Goal: Task Accomplishment & Management: Complete application form

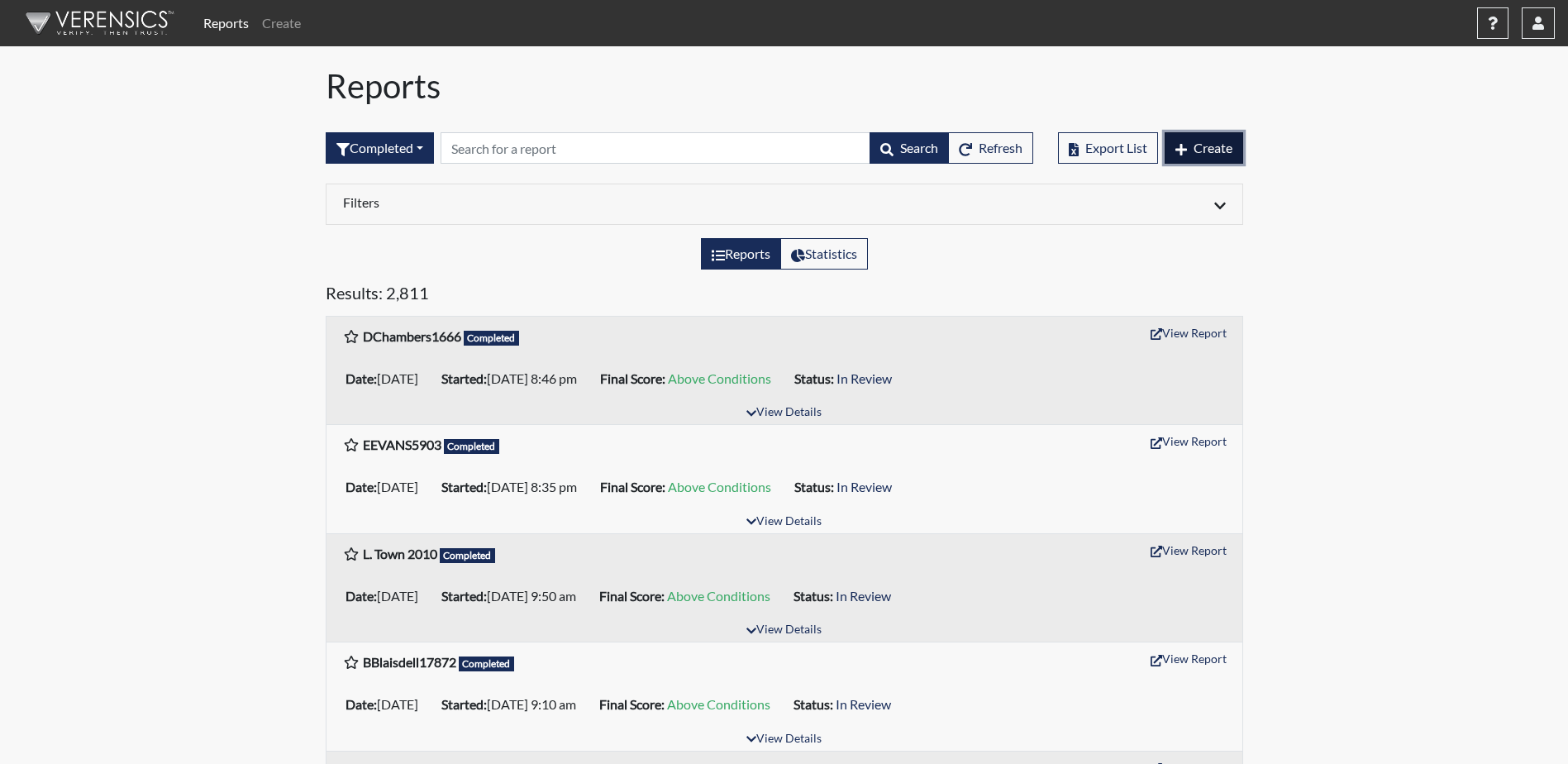
click at [1187, 144] on button "Create" at bounding box center [1204, 148] width 78 height 31
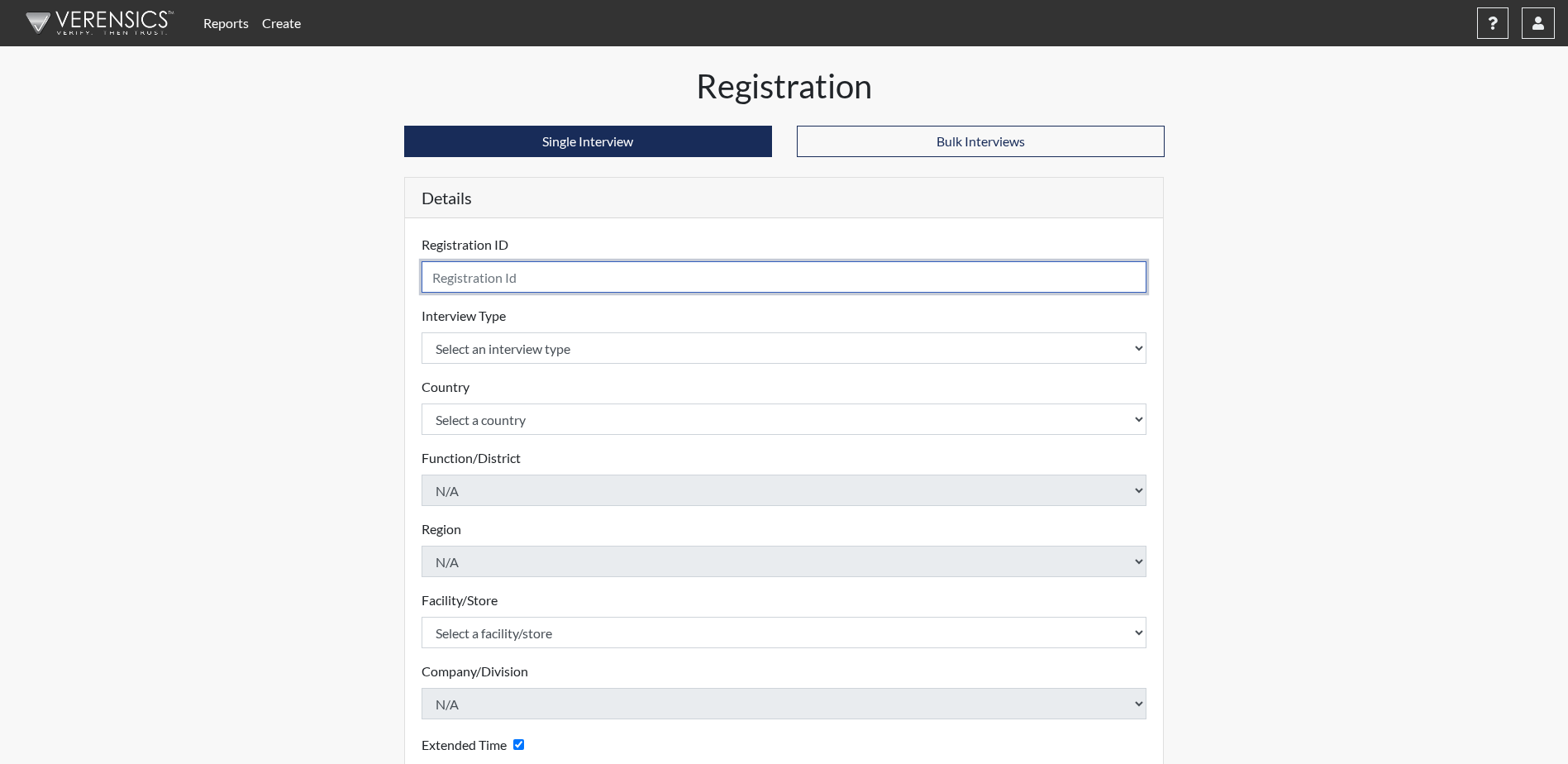
click at [547, 275] on input "text" at bounding box center [784, 277] width 725 height 31
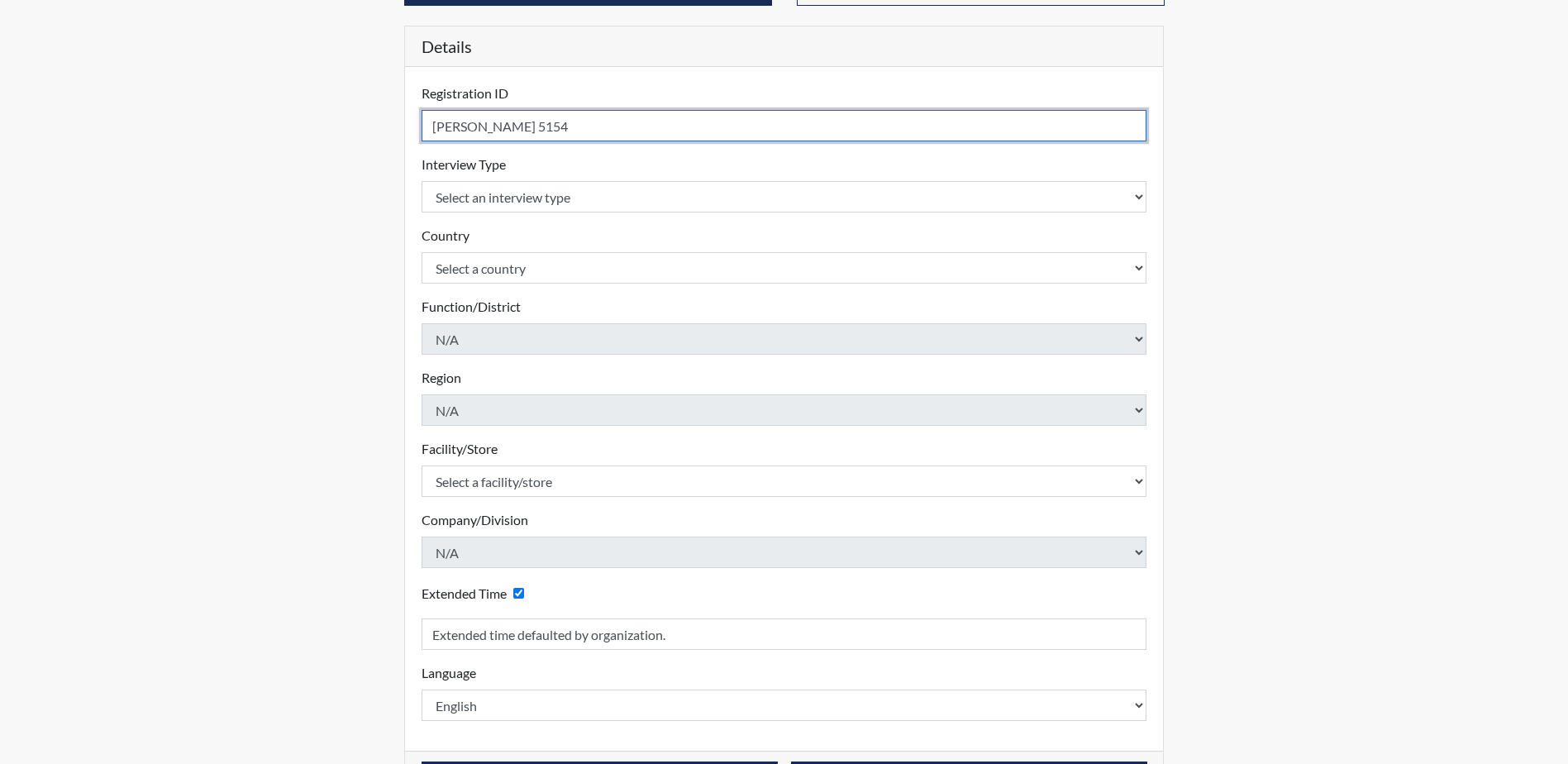
scroll to position [166, 0]
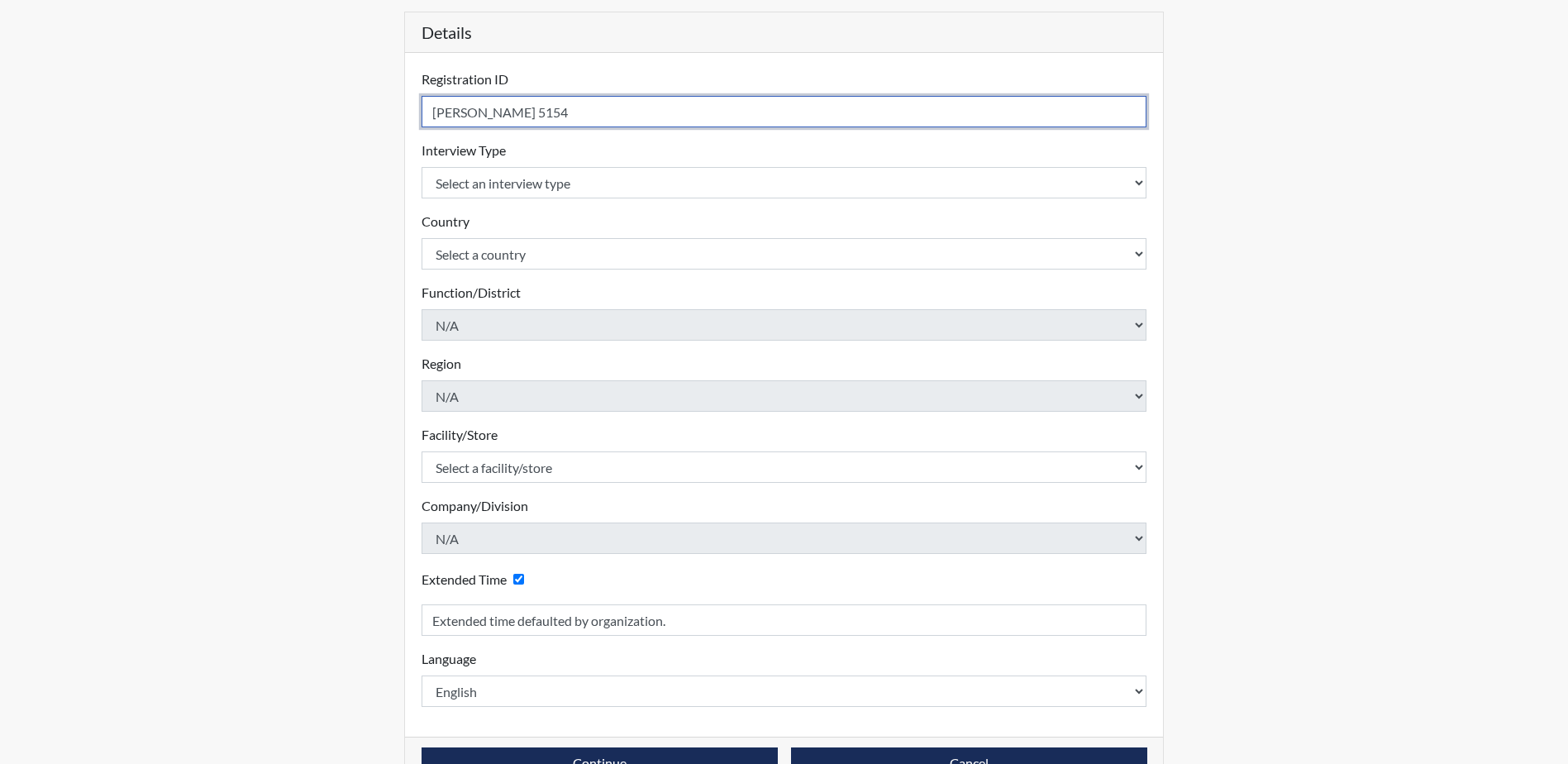
type input "[PERSON_NAME] 5154"
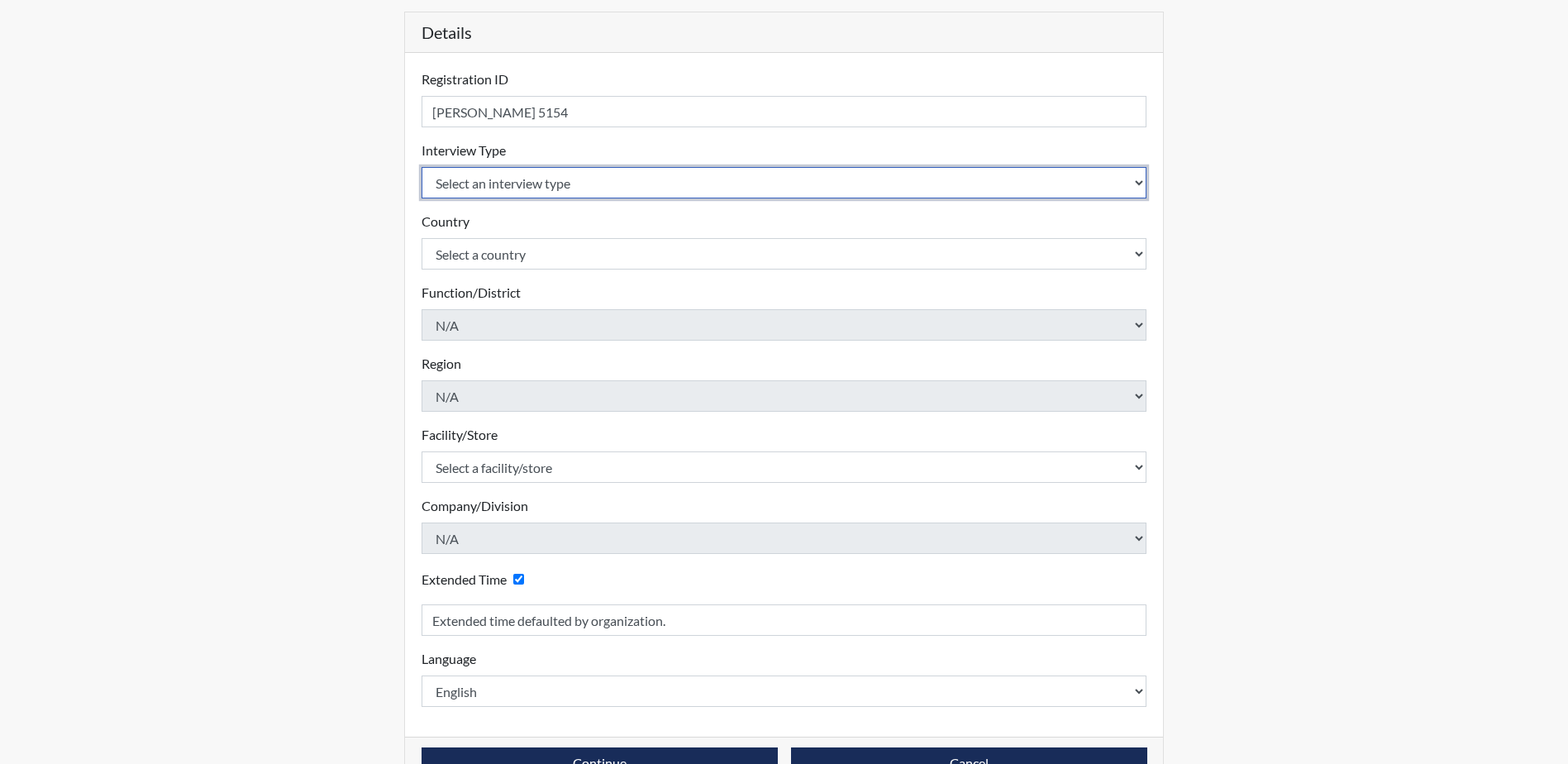
click at [556, 186] on select "Select an interview type Corrections Pre-Employment" at bounding box center [784, 182] width 725 height 31
select select "ff733e93-e1bf-11ea-9c9f-0eff0cf7eb8f"
click at [422, 167] on select "Select an interview type Corrections Pre-Employment" at bounding box center [784, 182] width 725 height 31
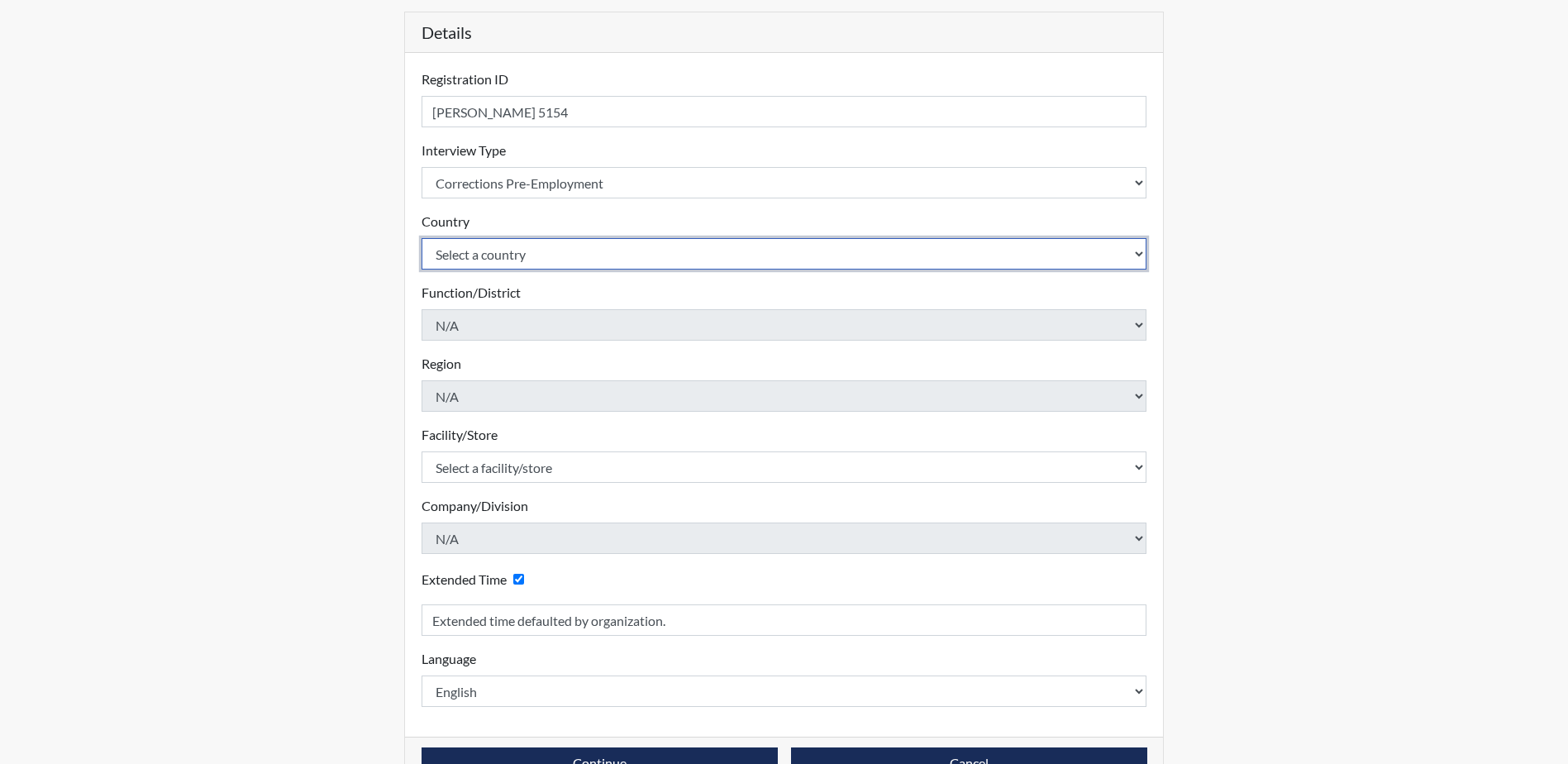
click at [551, 252] on select "Select a country [GEOGRAPHIC_DATA] [GEOGRAPHIC_DATA]" at bounding box center [784, 254] width 725 height 31
select select "united-states-of-[GEOGRAPHIC_DATA]"
click at [422, 238] on select "Select a country [GEOGRAPHIC_DATA] [GEOGRAPHIC_DATA]" at bounding box center [784, 254] width 725 height 31
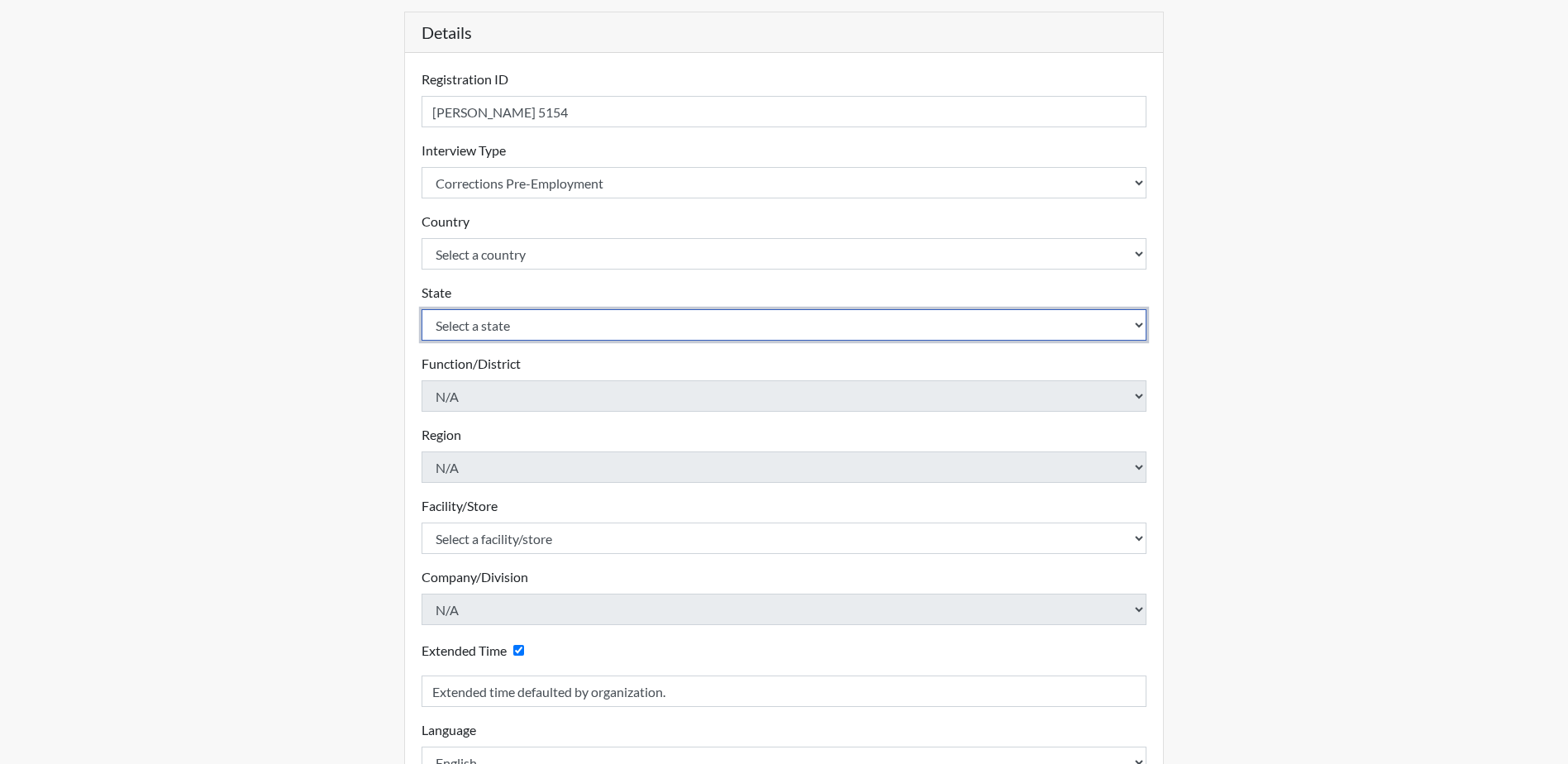
click at [547, 325] on select "Select a state [US_STATE] [US_STATE] [US_STATE] [US_STATE] [US_STATE] [US_STATE…" at bounding box center [784, 325] width 725 height 31
select select "SC"
click at [422, 309] on select "Select a state [US_STATE] [US_STATE] [US_STATE] [US_STATE] [US_STATE] [US_STATE…" at bounding box center [784, 325] width 725 height 31
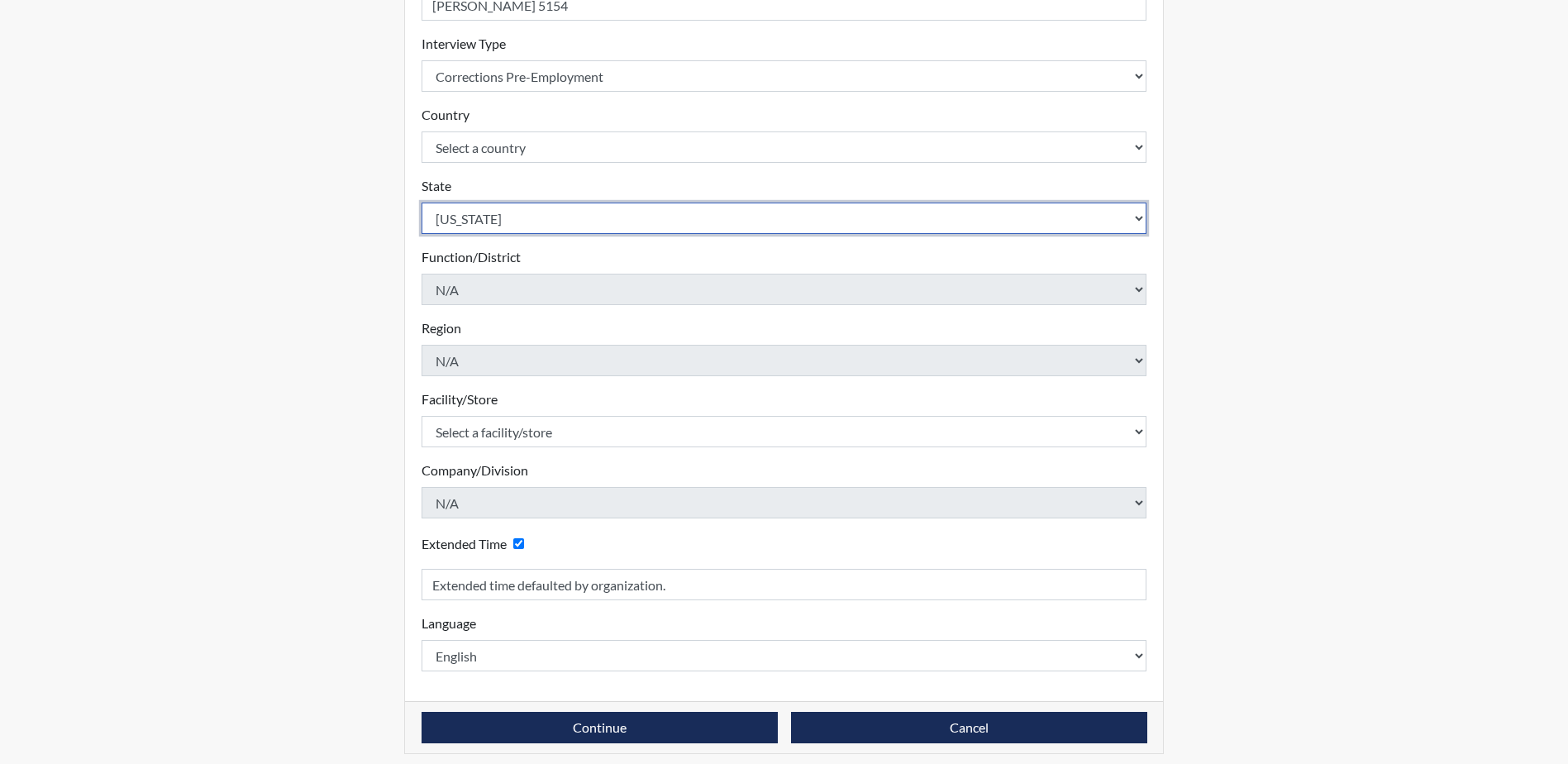
scroll to position [282, 0]
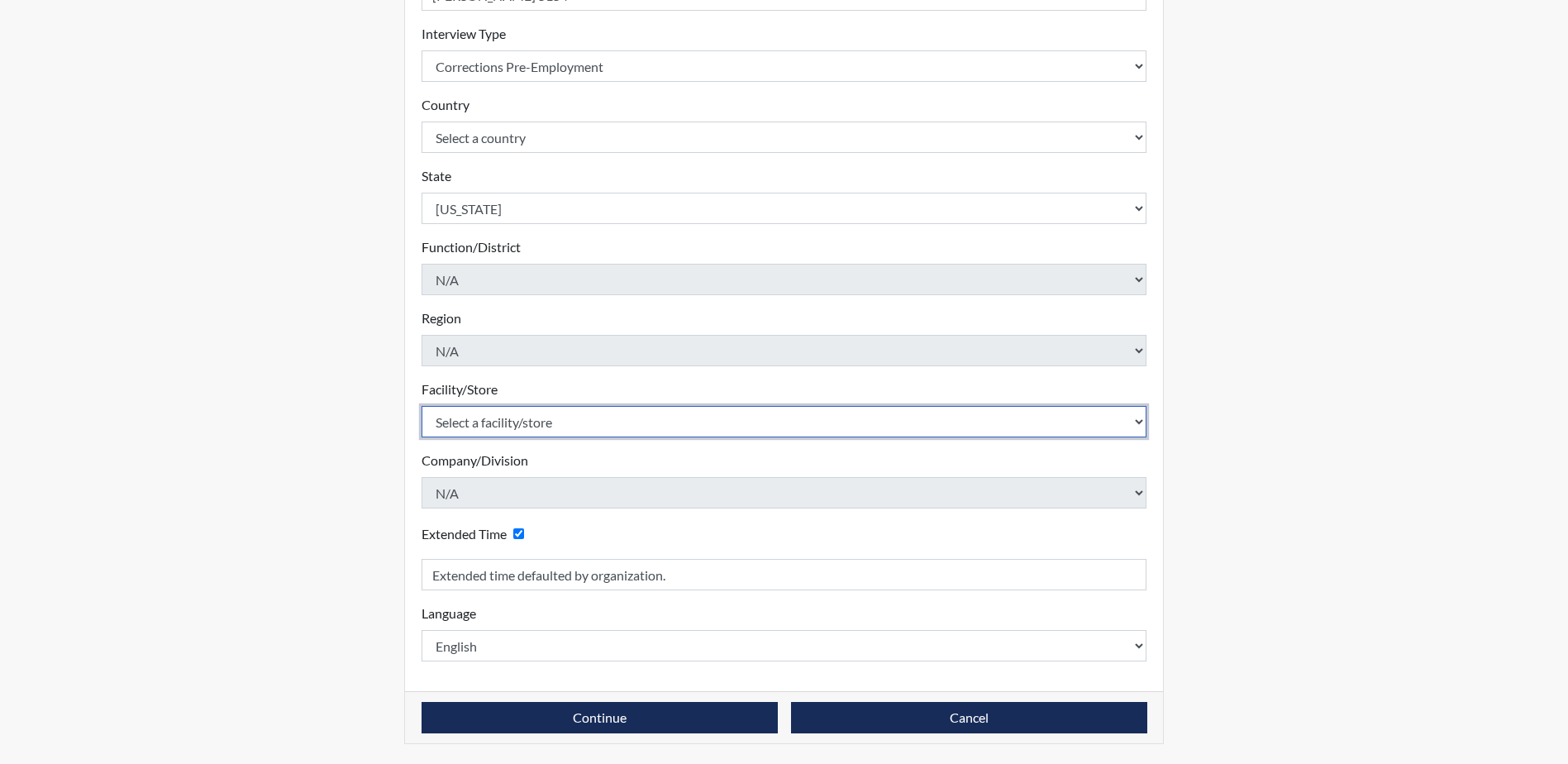
click at [596, 423] on select "Select a facility/store [GEOGRAPHIC_DATA] CI Broad River CI [PERSON_NAME] CI Di…" at bounding box center [784, 422] width 725 height 31
select select "0fbf9ed8-e25b-4d33-946b-a823e2cde76c"
click at [422, 406] on select "Select a facility/store [GEOGRAPHIC_DATA] CI Broad River CI [PERSON_NAME] CI Di…" at bounding box center [784, 422] width 725 height 31
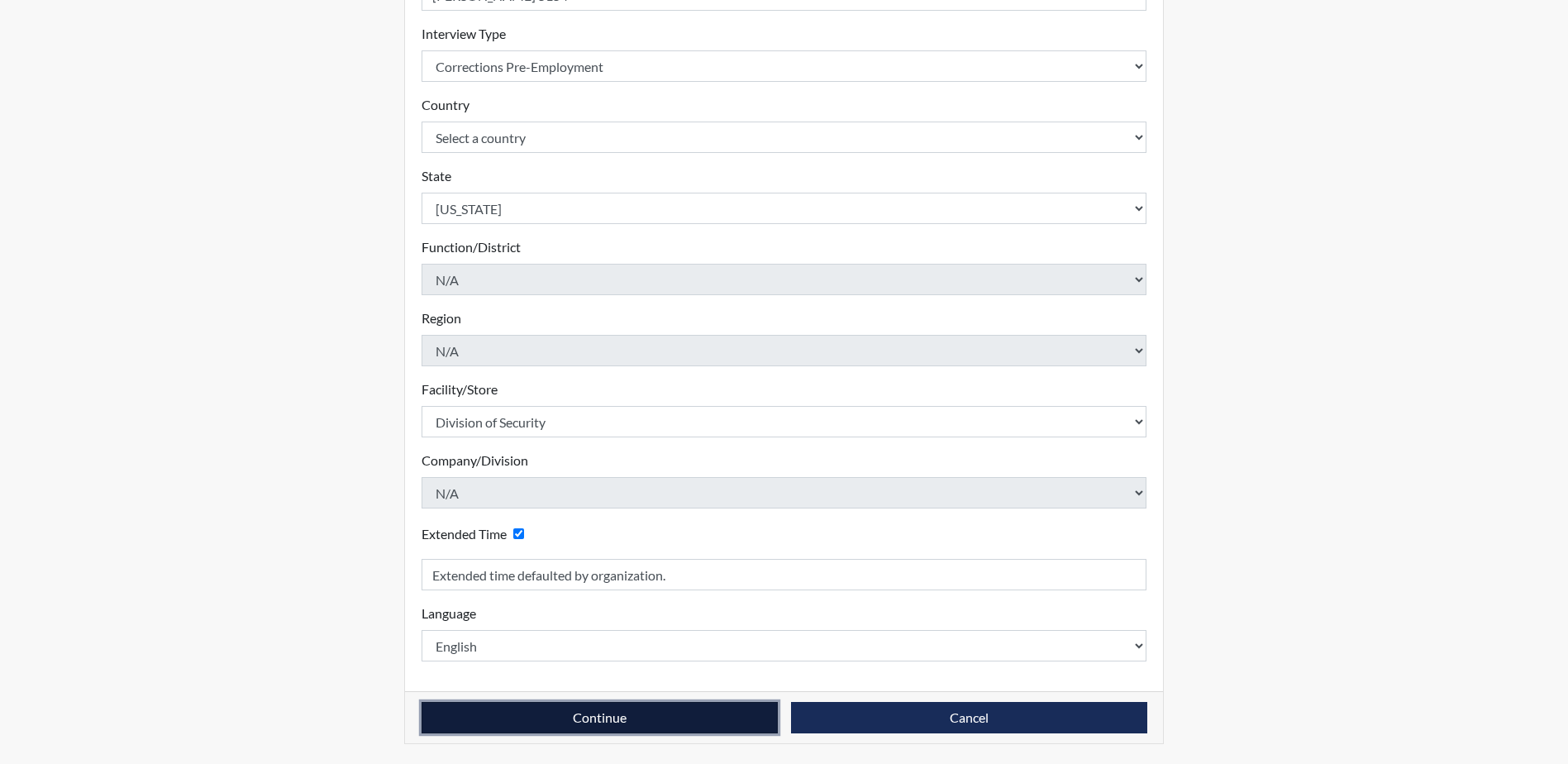
click at [584, 720] on button "Continue" at bounding box center [600, 718] width 357 height 31
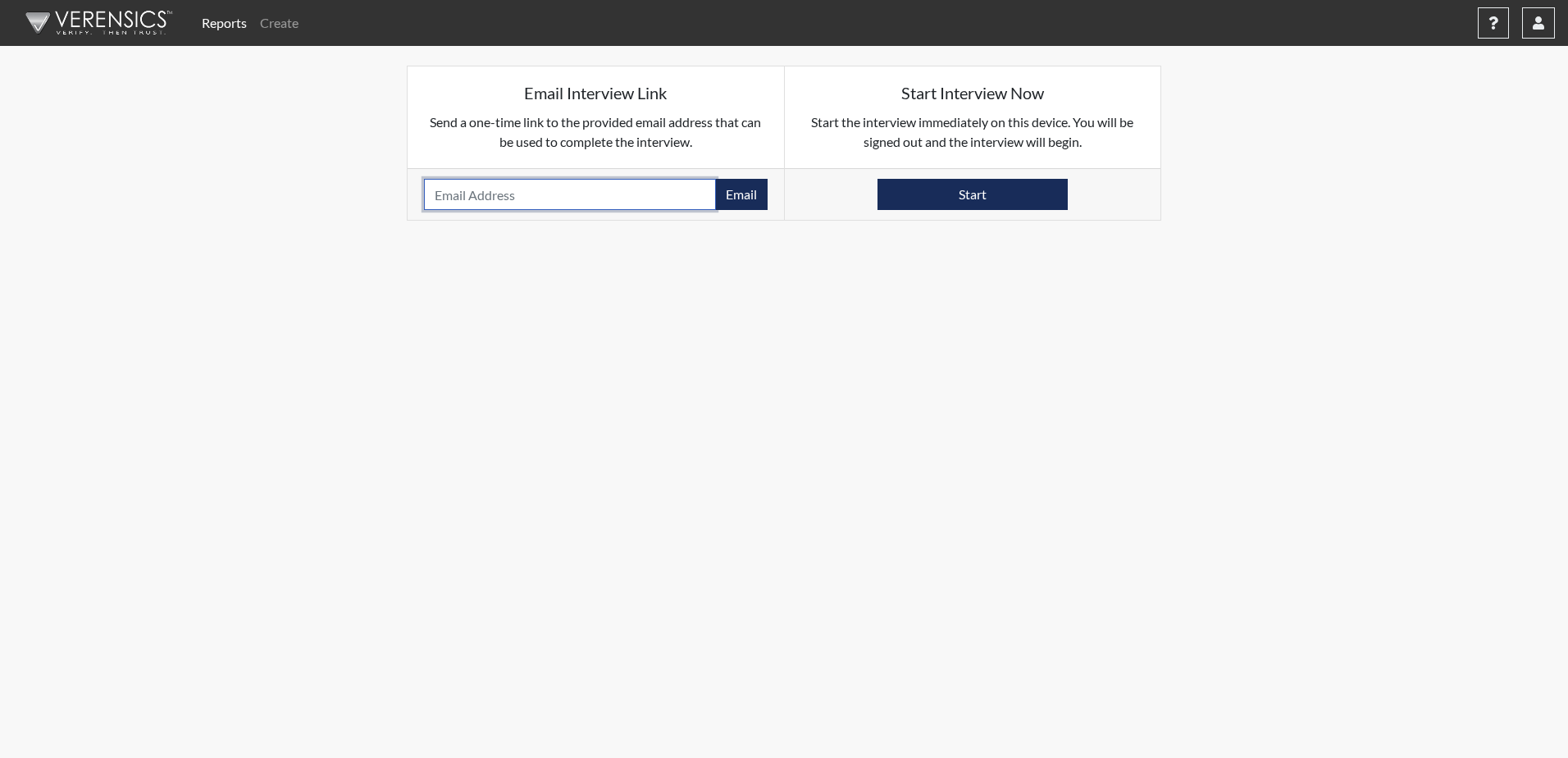
click at [642, 191] on input "email" at bounding box center [570, 195] width 292 height 31
paste input "[EMAIL_ADDRESS][DOMAIN_NAME]"
type input "[EMAIL_ADDRESS][DOMAIN_NAME]"
click at [737, 199] on button "Email" at bounding box center [741, 195] width 53 height 31
